Goal: Task Accomplishment & Management: Use online tool/utility

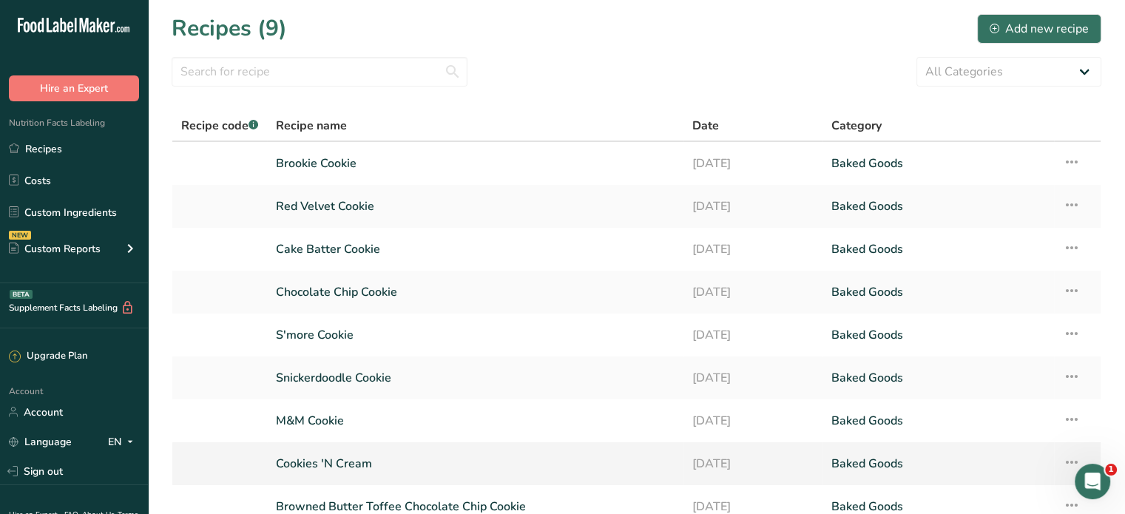
click at [318, 461] on link "Cookies 'N Cream" at bounding box center [475, 463] width 399 height 31
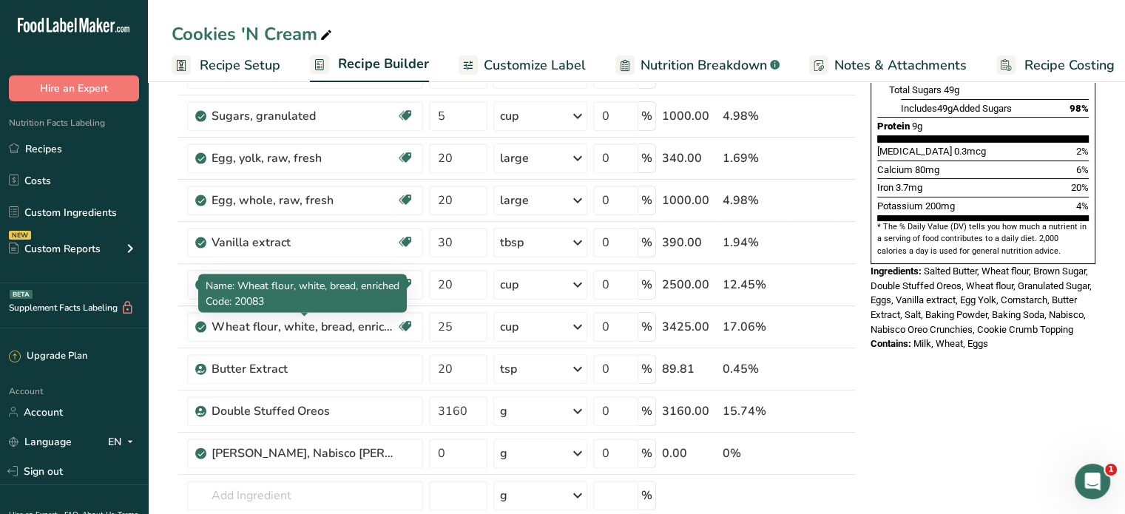
scroll to position [357, 0]
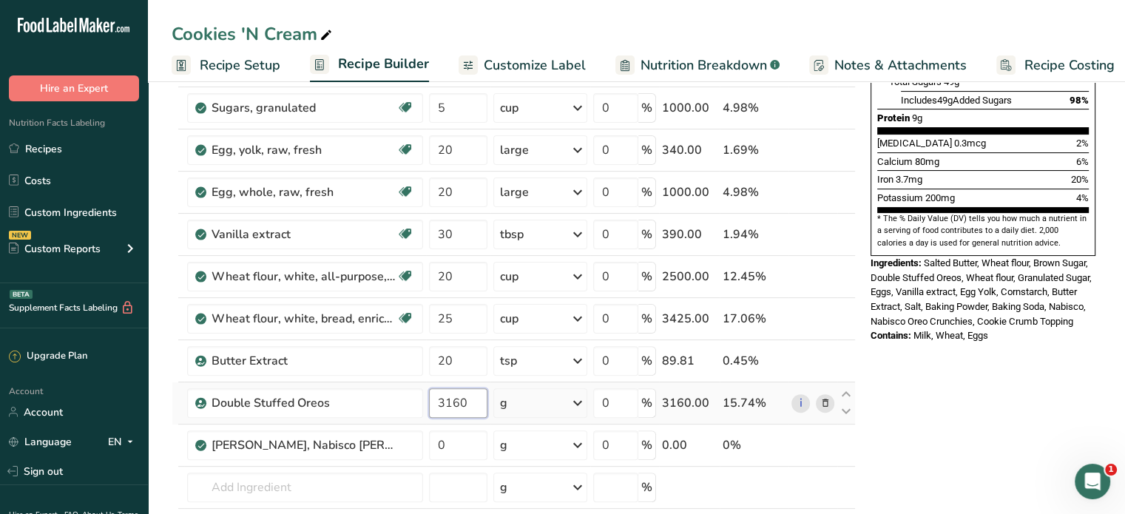
click at [473, 402] on input "3160" at bounding box center [458, 403] width 58 height 30
type input "3"
type input "5540"
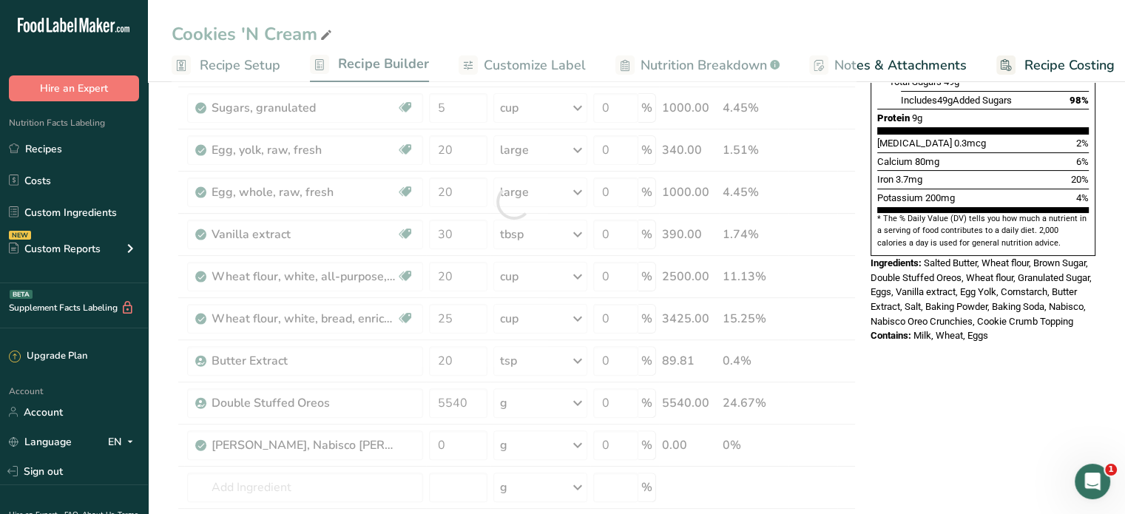
click at [993, 466] on div "Nutrition Facts 1 Serving Per Container Serving Size 175g Amount Per Serving Ca…" at bounding box center [982, 421] width 237 height 1357
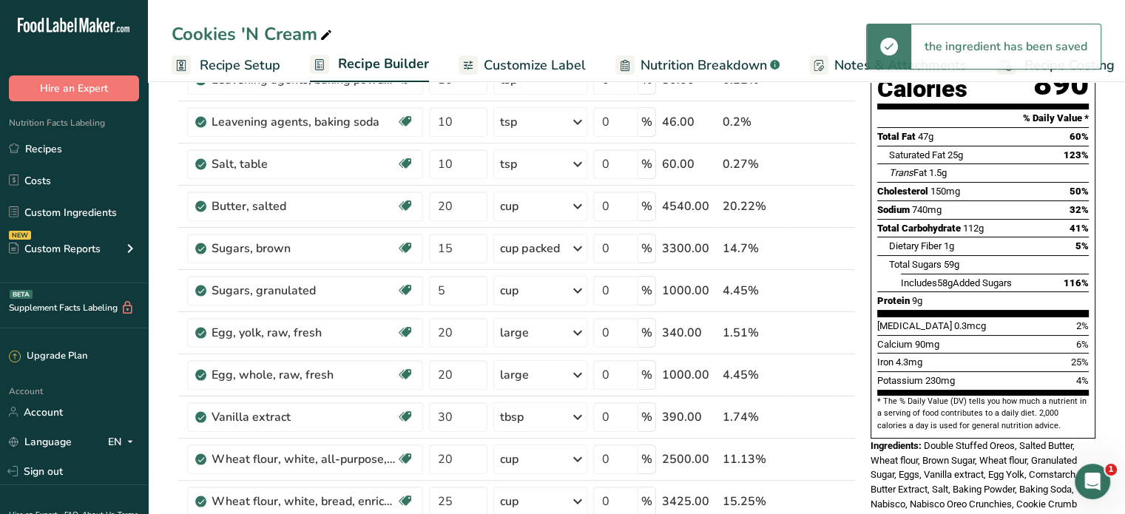
scroll to position [0, 0]
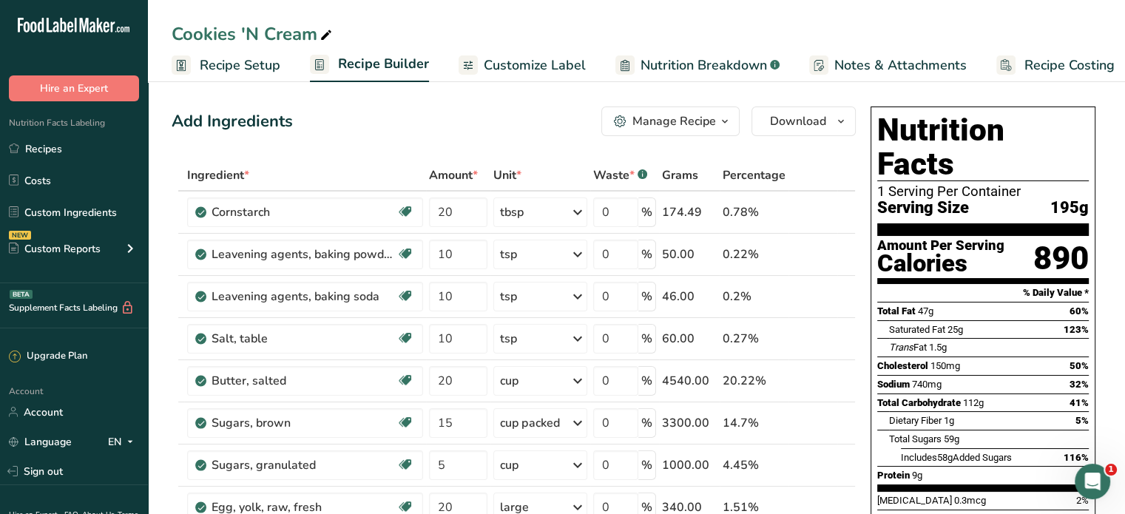
click at [254, 59] on span "Recipe Setup" at bounding box center [240, 65] width 81 height 20
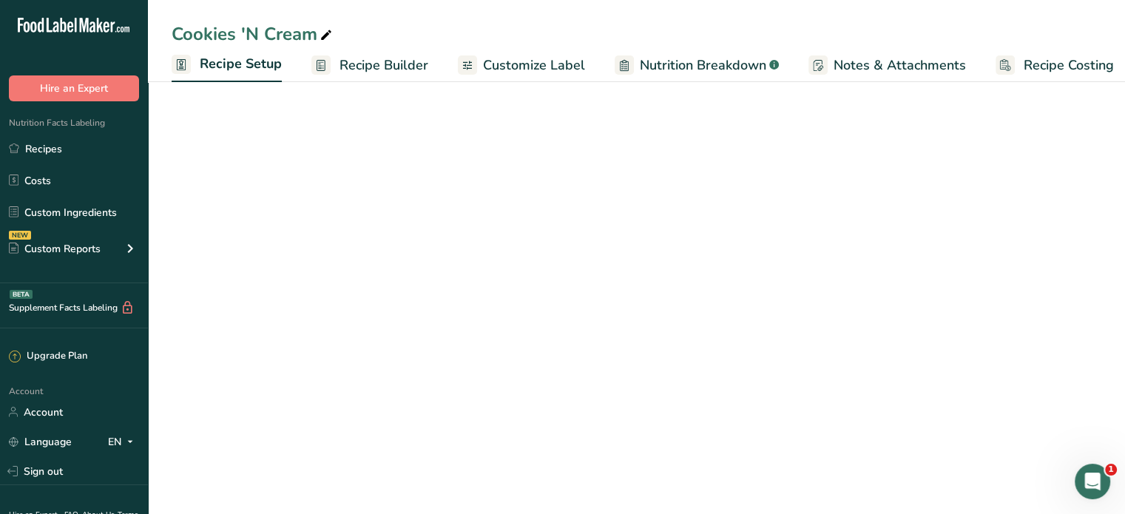
scroll to position [0, 5]
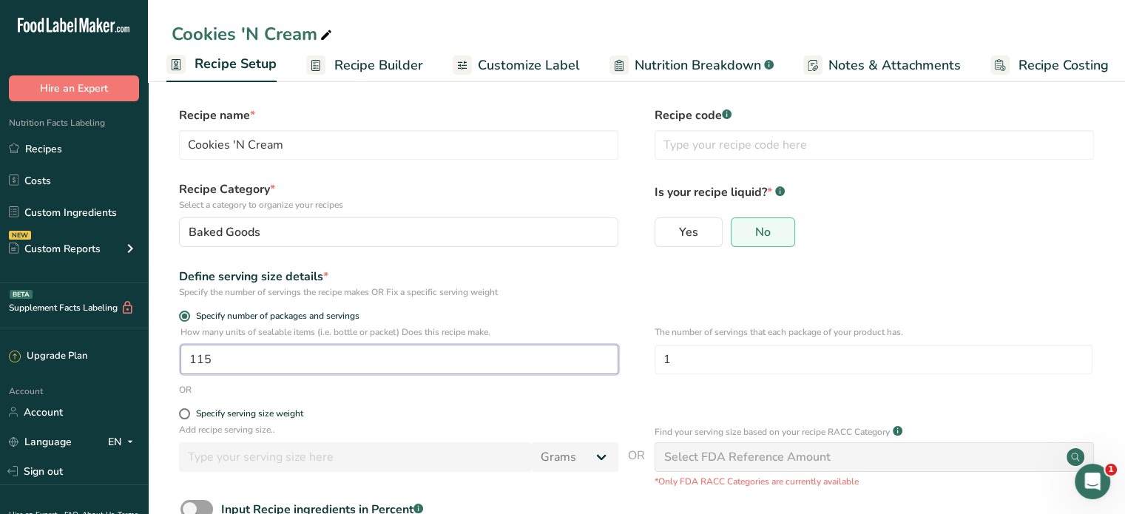
click at [234, 366] on input "115" at bounding box center [399, 360] width 438 height 30
click at [382, 356] on input "119" at bounding box center [399, 360] width 438 height 30
type input "120"
click at [516, 402] on form "Recipe name * Cookies 'N Cream Recipe code .a-a{fill:#347362;}.b-a{fill:#fff;} …" at bounding box center [636, 347] width 929 height 483
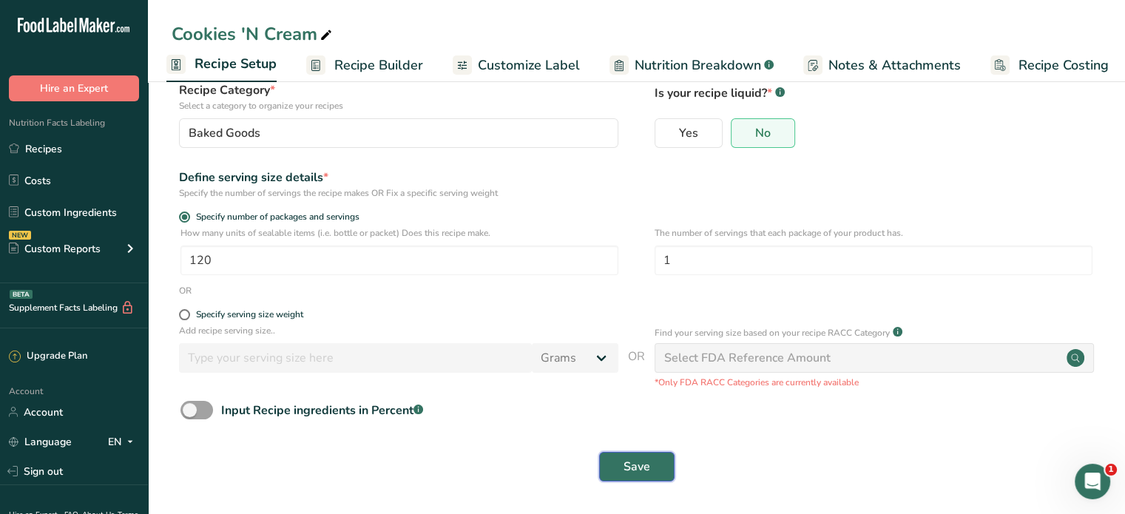
click at [644, 460] on span "Save" at bounding box center [636, 467] width 27 height 18
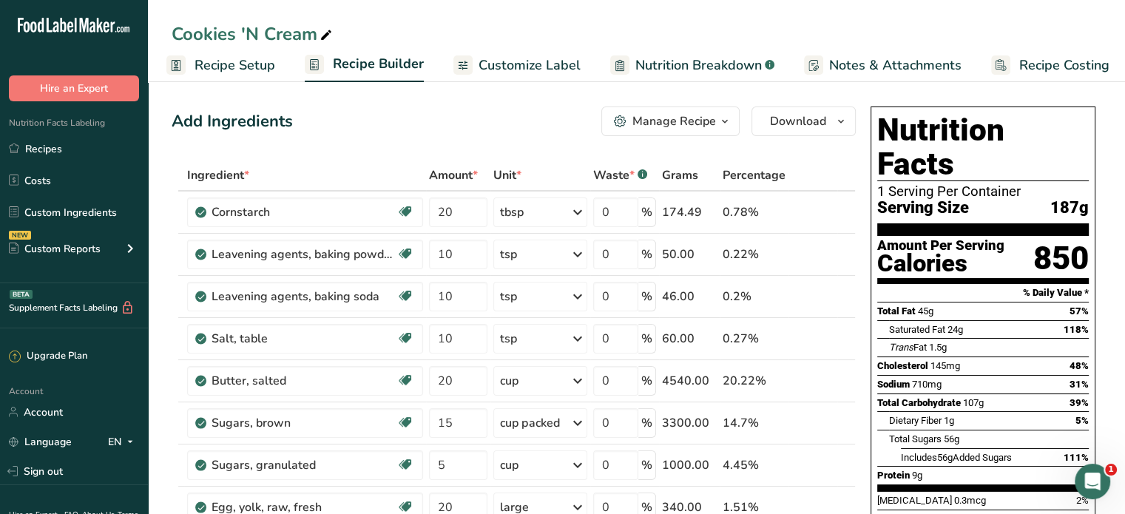
click at [238, 67] on span "Recipe Setup" at bounding box center [234, 65] width 81 height 20
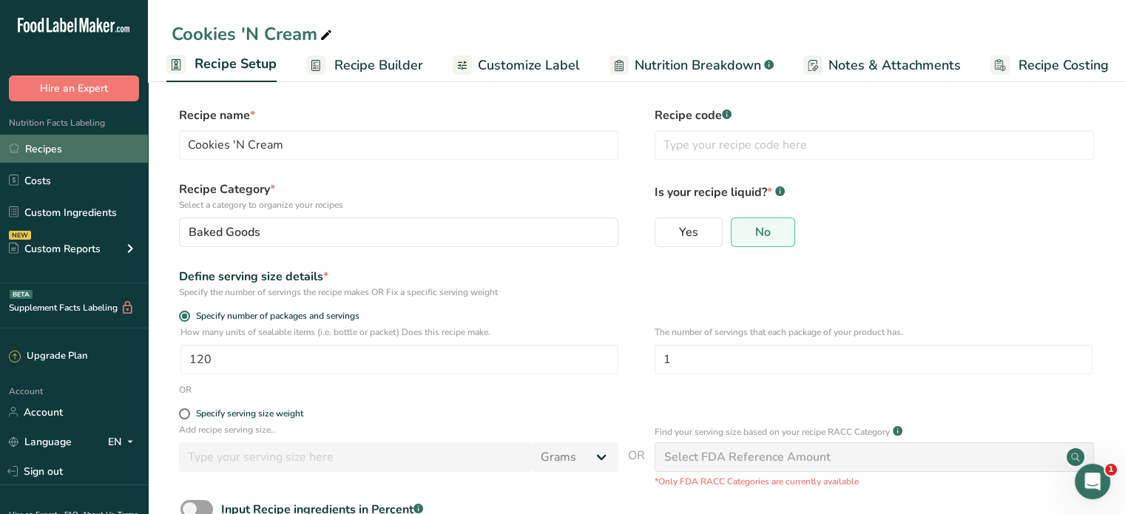
click at [41, 147] on link "Recipes" at bounding box center [74, 149] width 148 height 28
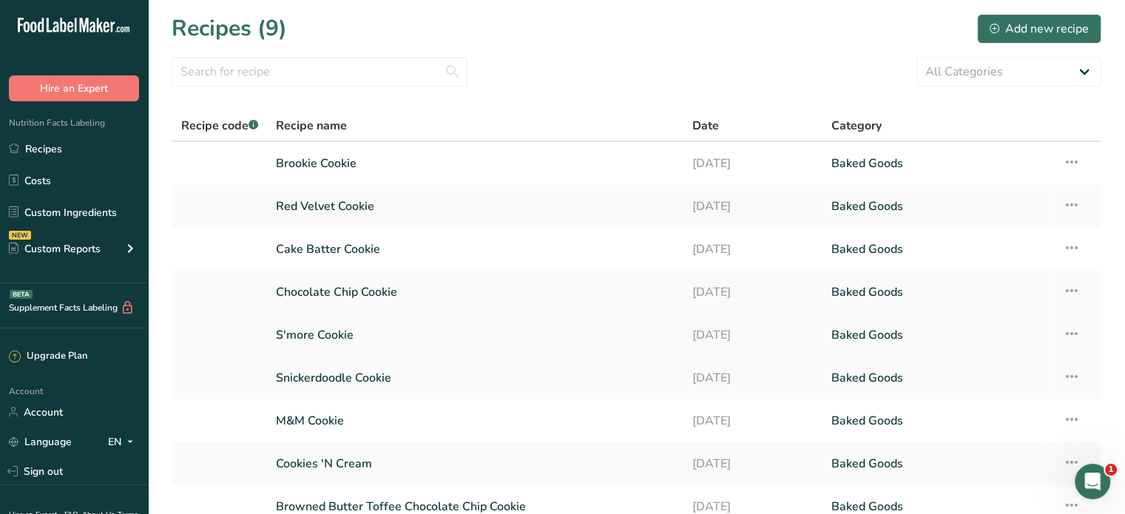
click at [332, 340] on link "S'more Cookie" at bounding box center [475, 334] width 399 height 31
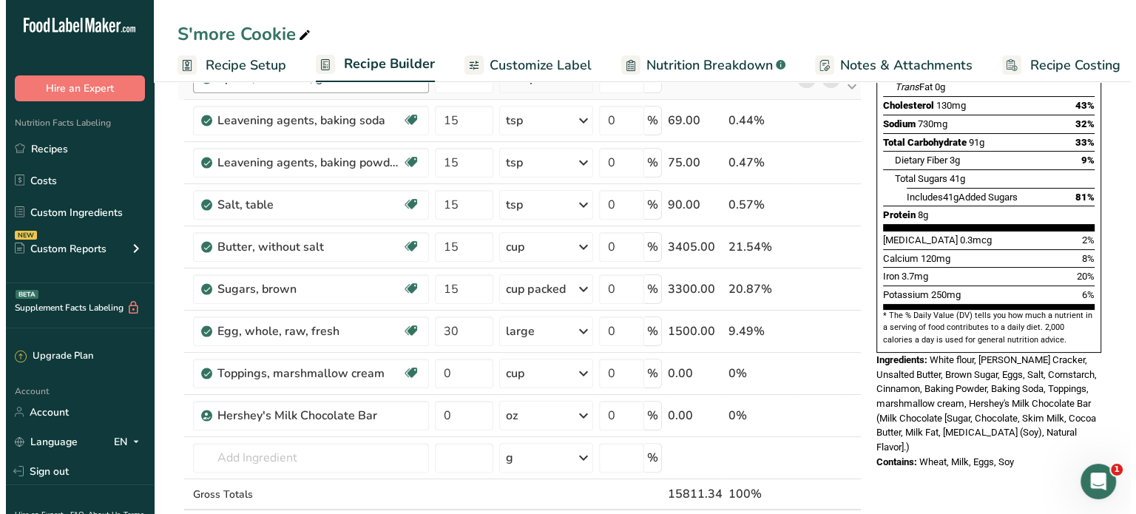
scroll to position [314, 0]
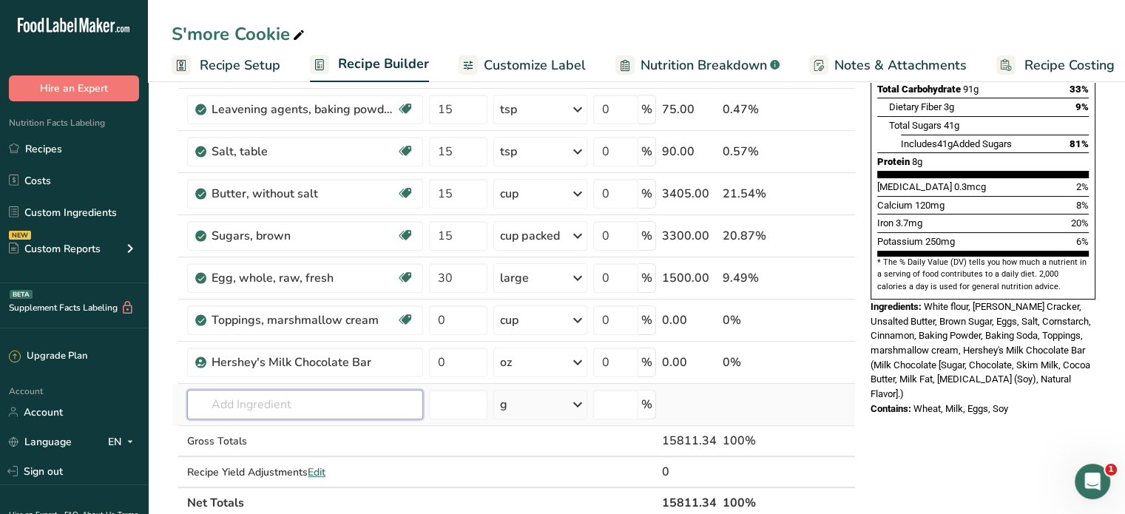
click at [344, 403] on input "text" at bounding box center [305, 405] width 236 height 30
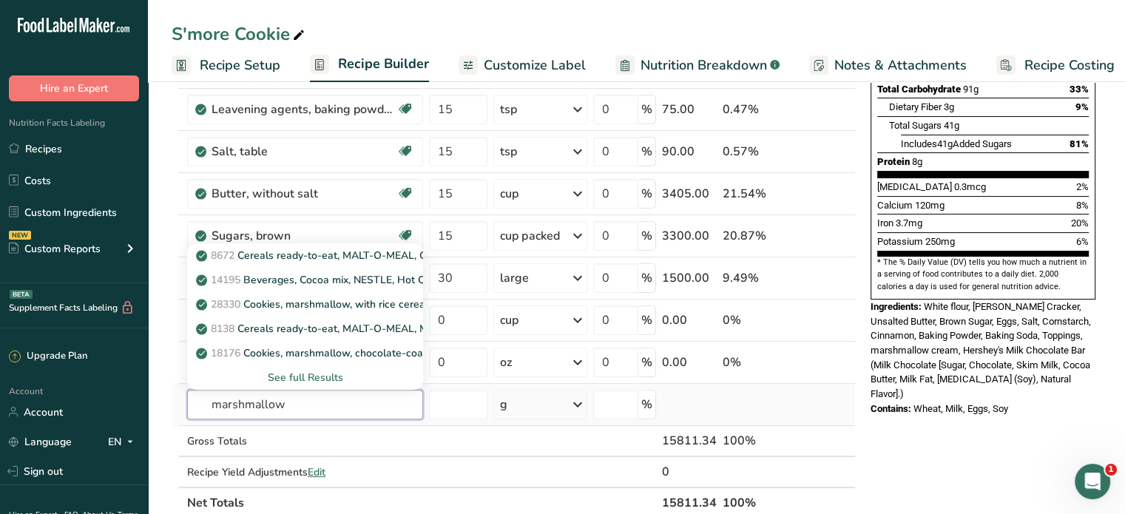
type input "marshmallow"
click at [319, 374] on div "See full Results" at bounding box center [305, 378] width 212 height 16
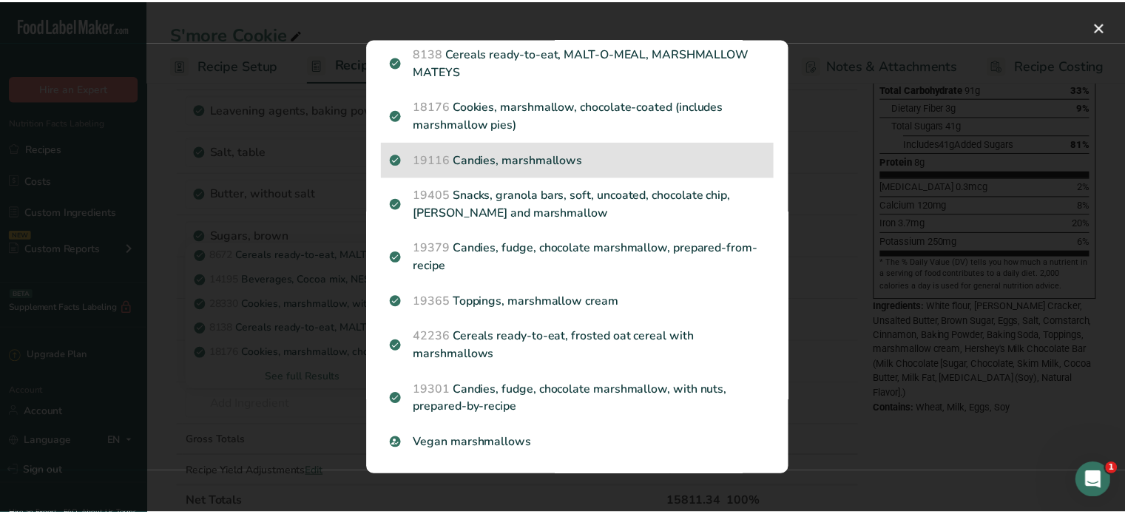
scroll to position [135, 0]
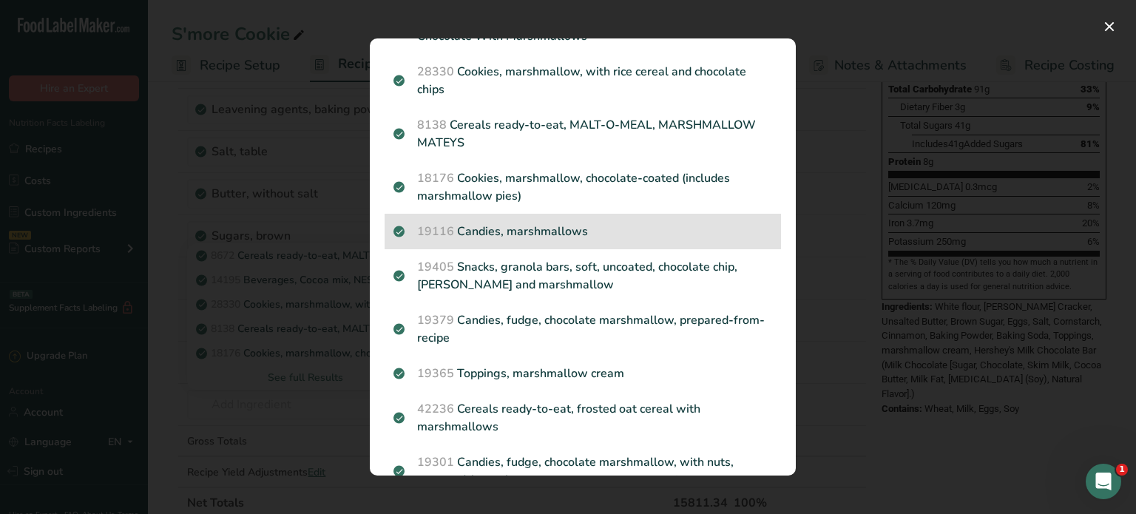
click at [549, 228] on p "19116 Candies, marshmallows" at bounding box center [582, 232] width 379 height 18
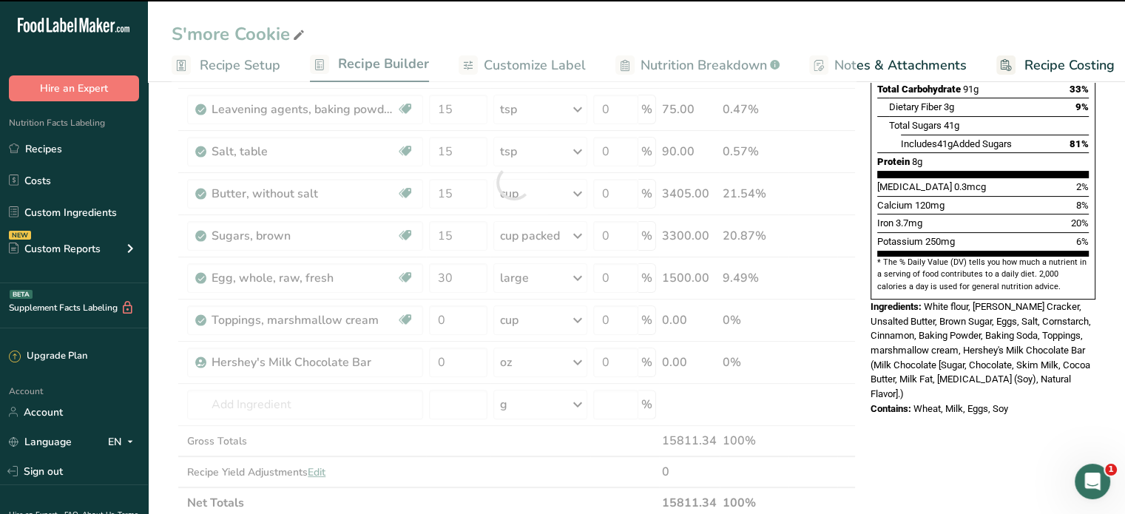
type input "0"
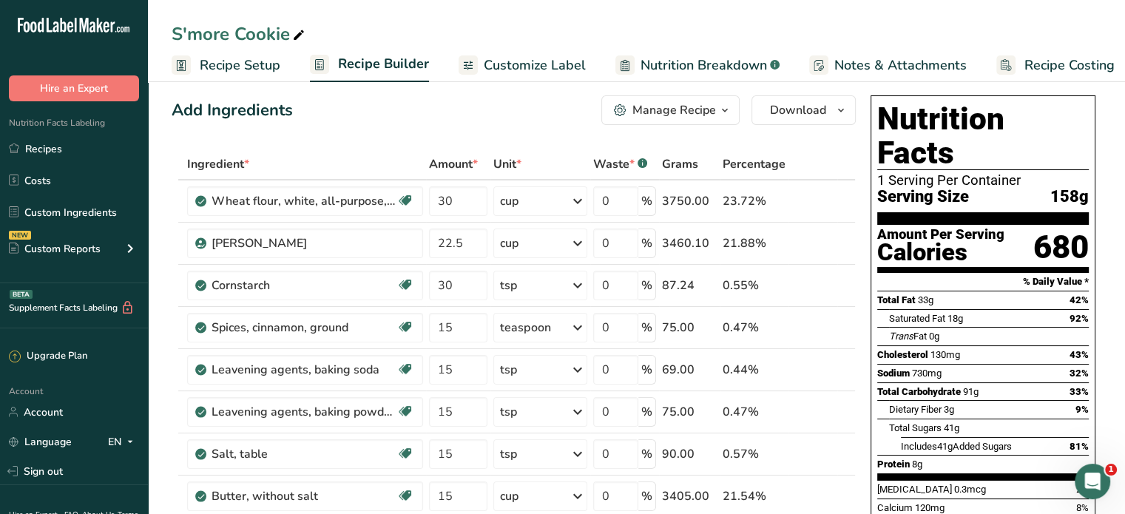
scroll to position [0, 0]
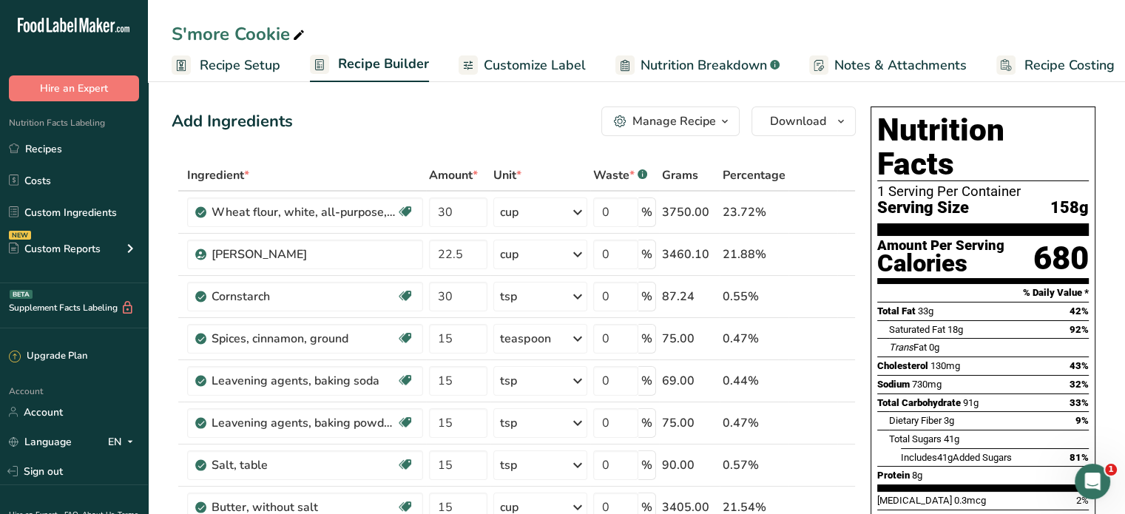
click at [237, 60] on span "Recipe Setup" at bounding box center [240, 65] width 81 height 20
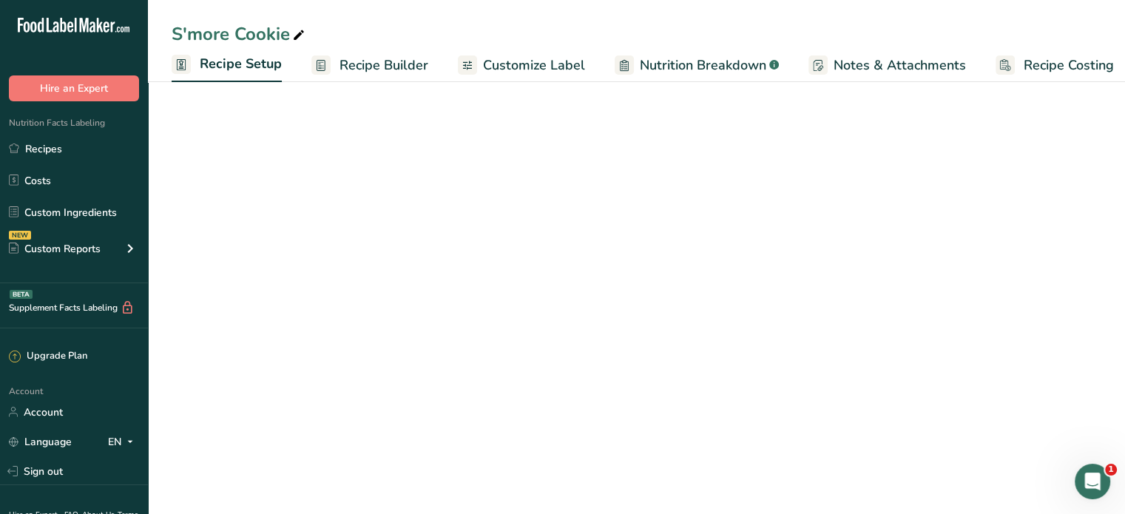
scroll to position [0, 5]
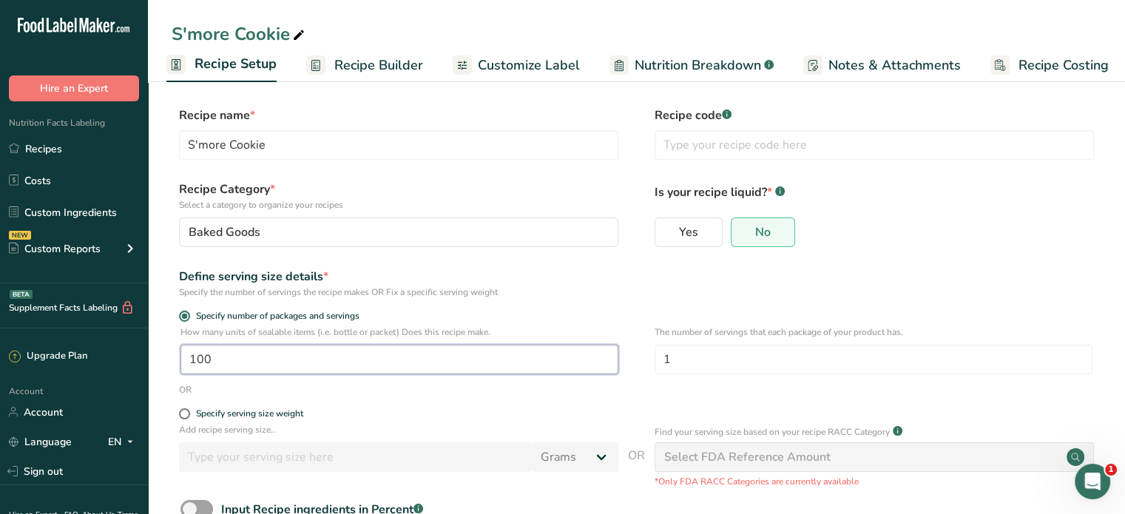
click at [254, 358] on input "100" at bounding box center [399, 360] width 438 height 30
type input "1"
type input "94"
click at [405, 407] on form "Recipe name * S'more Cookie Recipe code .a-a{fill:#347362;}.b-a{fill:#fff;} Rec…" at bounding box center [636, 347] width 929 height 483
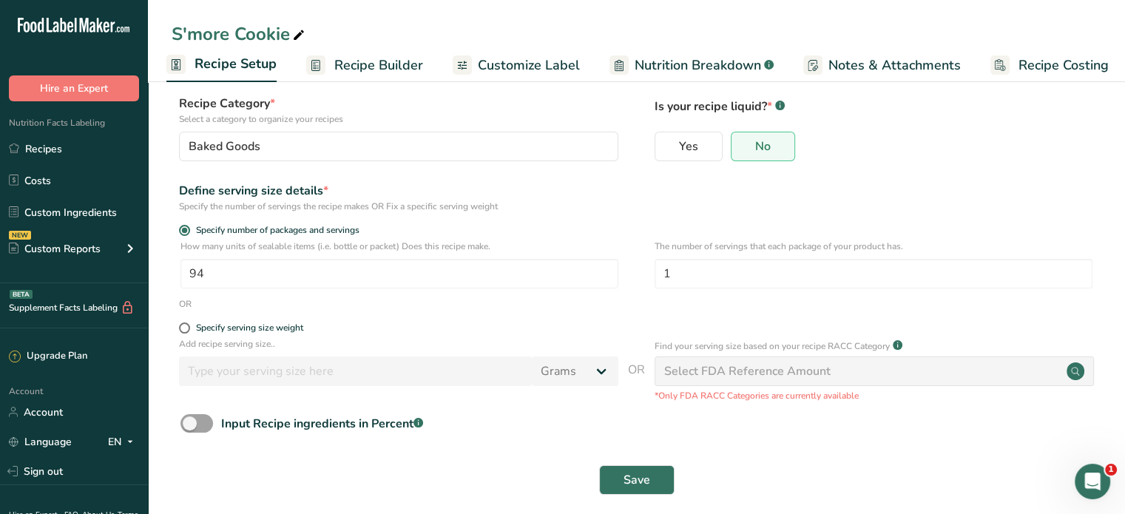
scroll to position [99, 0]
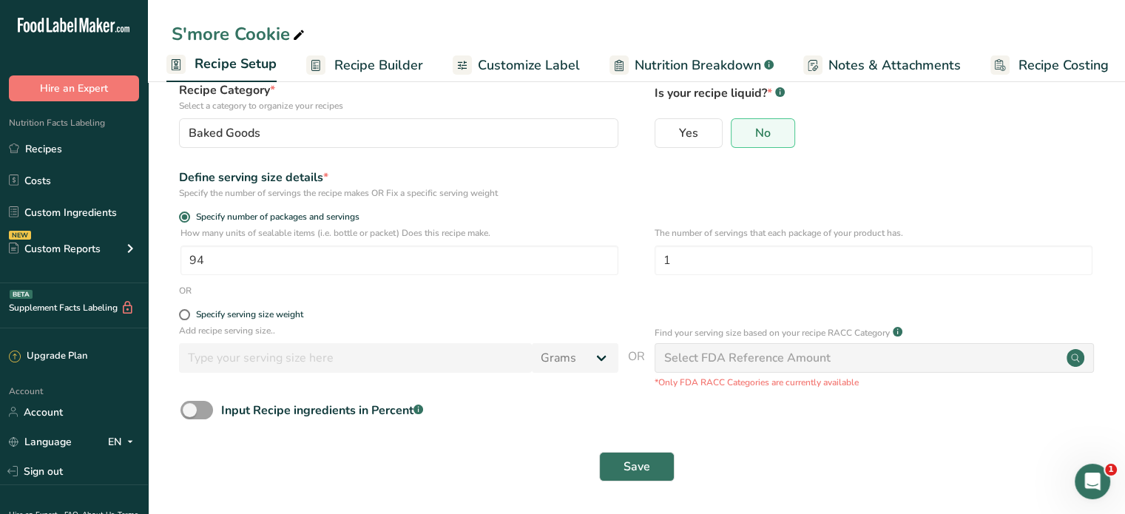
click at [632, 481] on div "Save" at bounding box center [636, 466] width 929 height 47
click at [634, 472] on span "Save" at bounding box center [636, 467] width 27 height 18
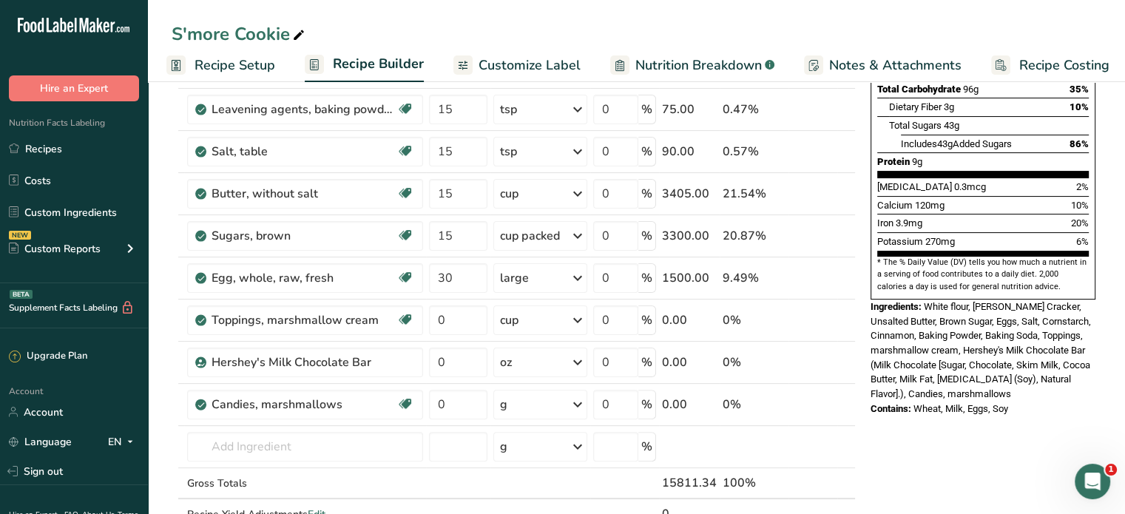
scroll to position [318, 0]
